Goal: Task Accomplishment & Management: Complete application form

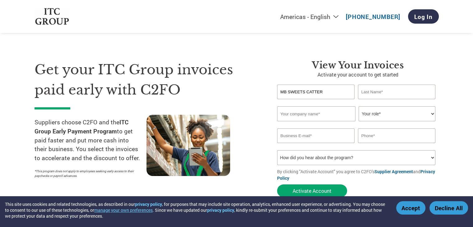
click at [310, 95] on input "MB SWEETS CATTER" at bounding box center [316, 92] width 78 height 15
click at [327, 94] on input "MB SWEETS CATTER" at bounding box center [316, 92] width 78 height 15
type input "M"
type input "[PERSON_NAME]"
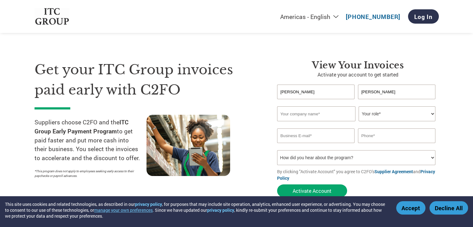
click at [308, 116] on input "text" at bounding box center [316, 113] width 78 height 15
type input "MB SWEETS CATTERS"
click at [404, 116] on select "Your role* CFO Controller Credit Manager Finance Director Treasurer CEO Preside…" at bounding box center [397, 113] width 77 height 15
select select "CFO"
click at [359, 106] on select "Your role* CFO Controller Credit Manager Finance Director Treasurer CEO Preside…" at bounding box center [397, 113] width 77 height 15
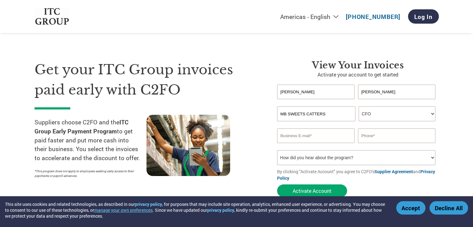
click at [327, 91] on input "SURESH KUMAR" at bounding box center [316, 92] width 78 height 15
type input "S"
type input "SUNIL"
type input "CHOUDHARY"
click at [294, 137] on input "email" at bounding box center [316, 135] width 78 height 15
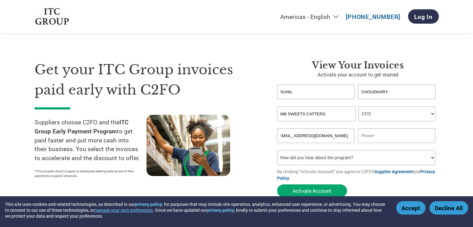
scroll to position [0, 7]
type input "GROUPMBACCOUNTS@YAHOO.COM"
click at [388, 137] on input "text" at bounding box center [397, 135] width 78 height 15
type input "9828592473"
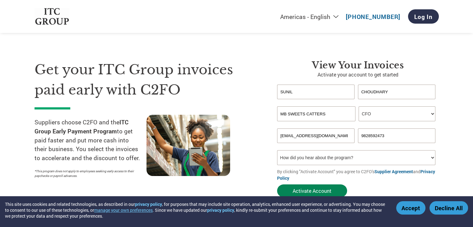
click at [308, 191] on button "Activate Account" at bounding box center [312, 190] width 70 height 13
click at [352, 134] on input "GROUPMBACCOUNTS@YAHOO.COM" at bounding box center [316, 135] width 78 height 15
click at [297, 162] on select "How did you hear about the program? Received a letter Email Social Media Online…" at bounding box center [356, 157] width 159 height 15
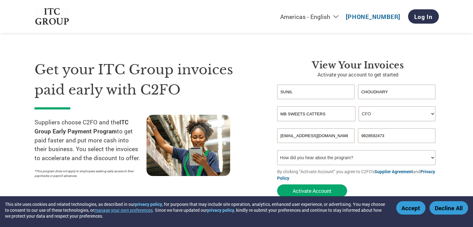
select select "Email"
click at [277, 150] on select "How did you hear about the program? Received a letter Email Social Media Online…" at bounding box center [356, 157] width 159 height 15
click at [390, 163] on select "How did you hear about the program? Received a letter Email Social Media Online…" at bounding box center [356, 157] width 159 height 15
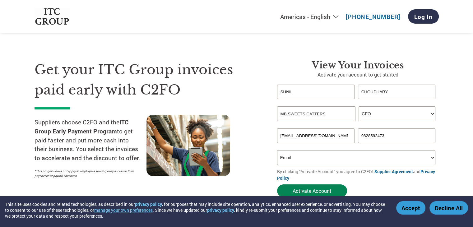
click at [309, 194] on button "Activate Account" at bounding box center [312, 190] width 70 height 13
click at [350, 136] on input "GROUPMBACCOUNTS@YAHOO.COM" at bounding box center [316, 135] width 78 height 15
type input "G"
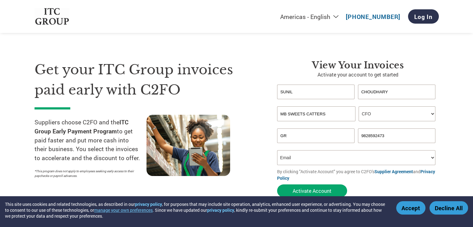
type input "G"
click at [349, 136] on input "email" at bounding box center [316, 135] width 78 height 15
click at [358, 161] on select "How did you hear about the program? Received a letter Email Social Media Online…" at bounding box center [356, 157] width 159 height 15
select select "Other"
click at [277, 150] on select "How did you hear about the program? Received a letter Email Social Media Online…" at bounding box center [356, 157] width 159 height 15
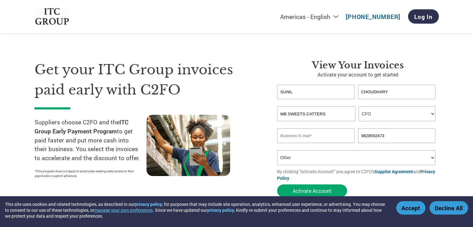
click at [301, 137] on input "email" at bounding box center [316, 135] width 78 height 15
click at [307, 190] on button "Activate Account" at bounding box center [312, 190] width 70 height 13
click at [352, 134] on input "GROUPMBACCOUNTS@YAHOO.COM" at bounding box center [316, 135] width 78 height 15
type input "M"
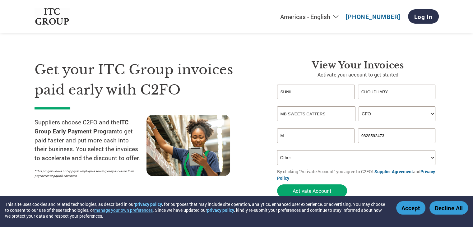
click at [308, 140] on input "M" at bounding box center [316, 135] width 78 height 15
type input "HOTELMBPLAZA@GMAIL.COM"
click at [310, 196] on button "Activate Account" at bounding box center [312, 190] width 70 height 13
